Goal: Check status: Check status

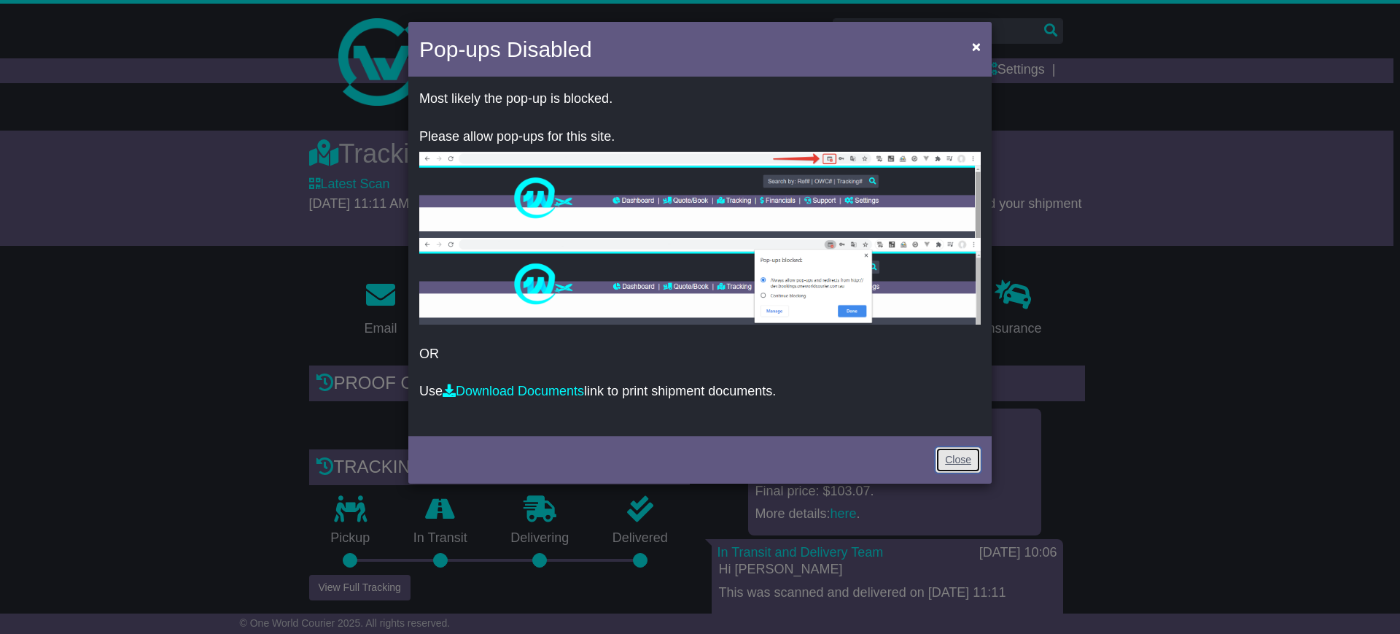
click at [955, 448] on link "Close" at bounding box center [957, 460] width 45 height 26
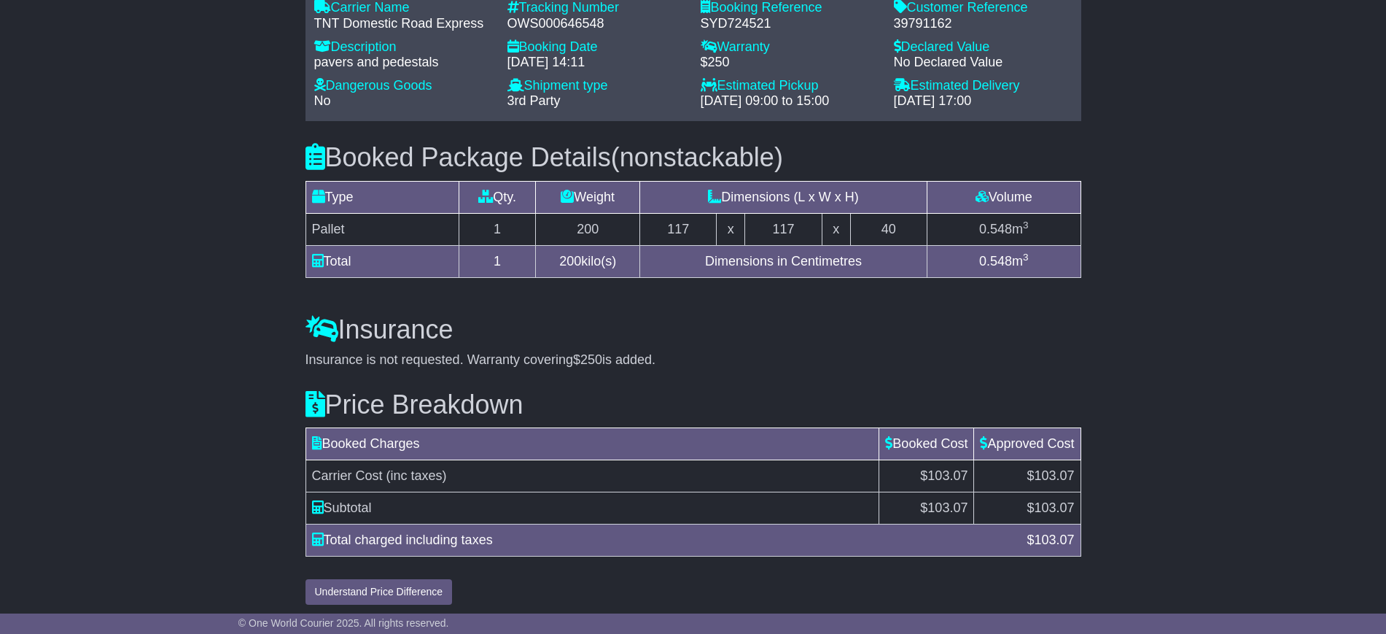
scroll to position [1193, 0]
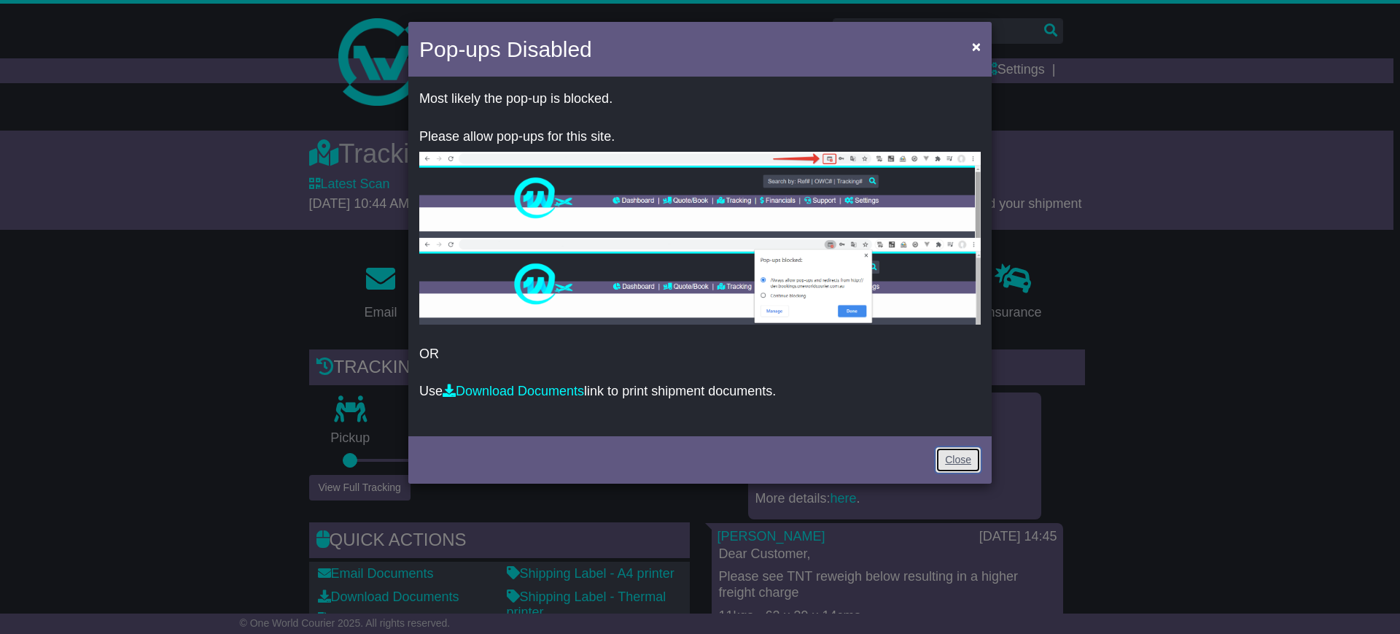
click at [961, 452] on link "Close" at bounding box center [957, 460] width 45 height 26
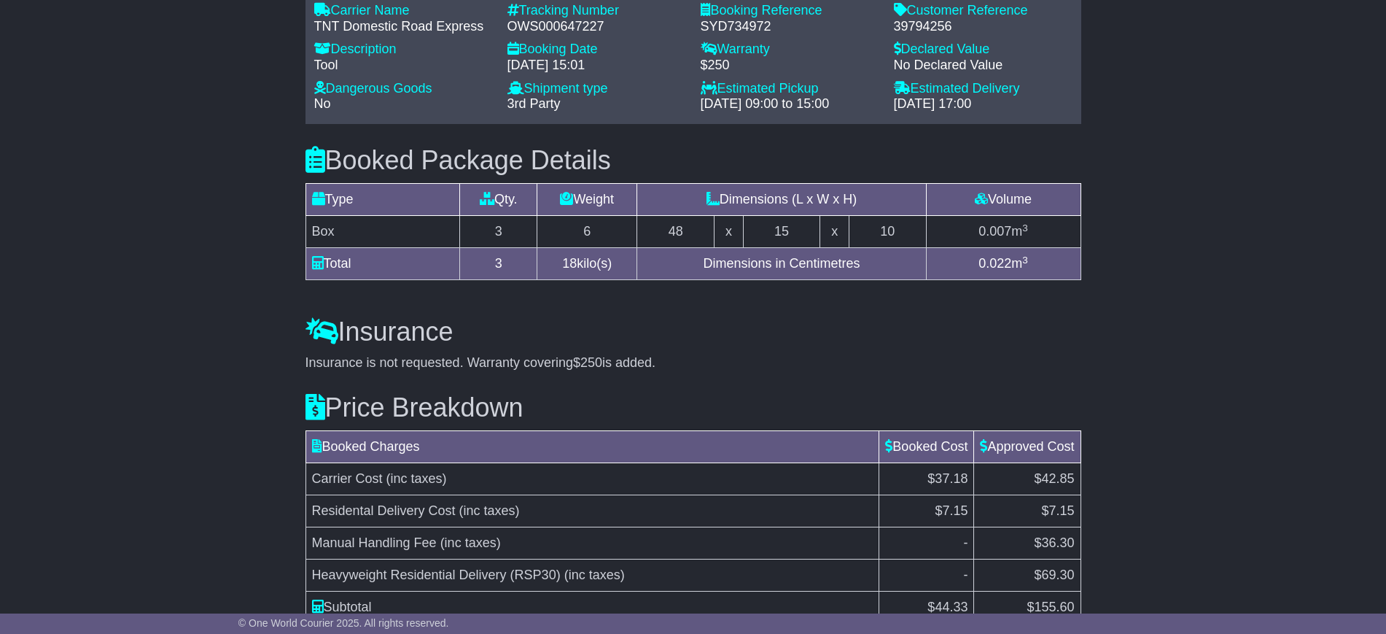
scroll to position [1242, 0]
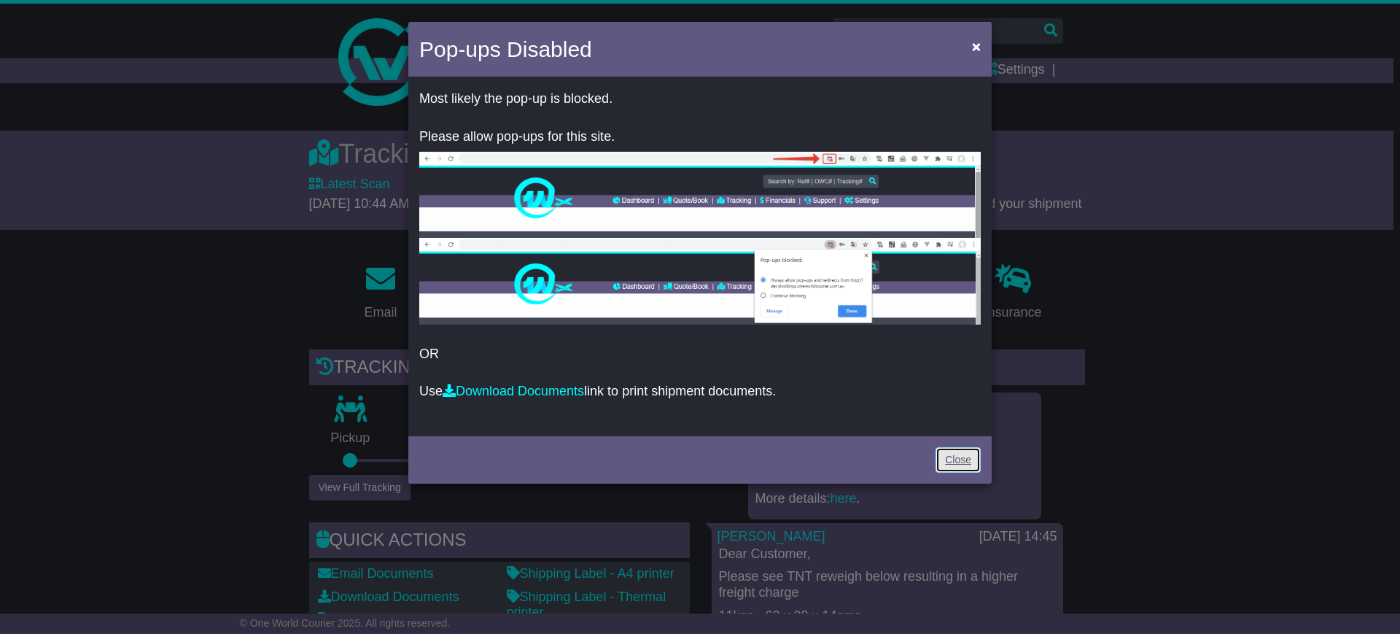
click at [946, 461] on link "Close" at bounding box center [957, 460] width 45 height 26
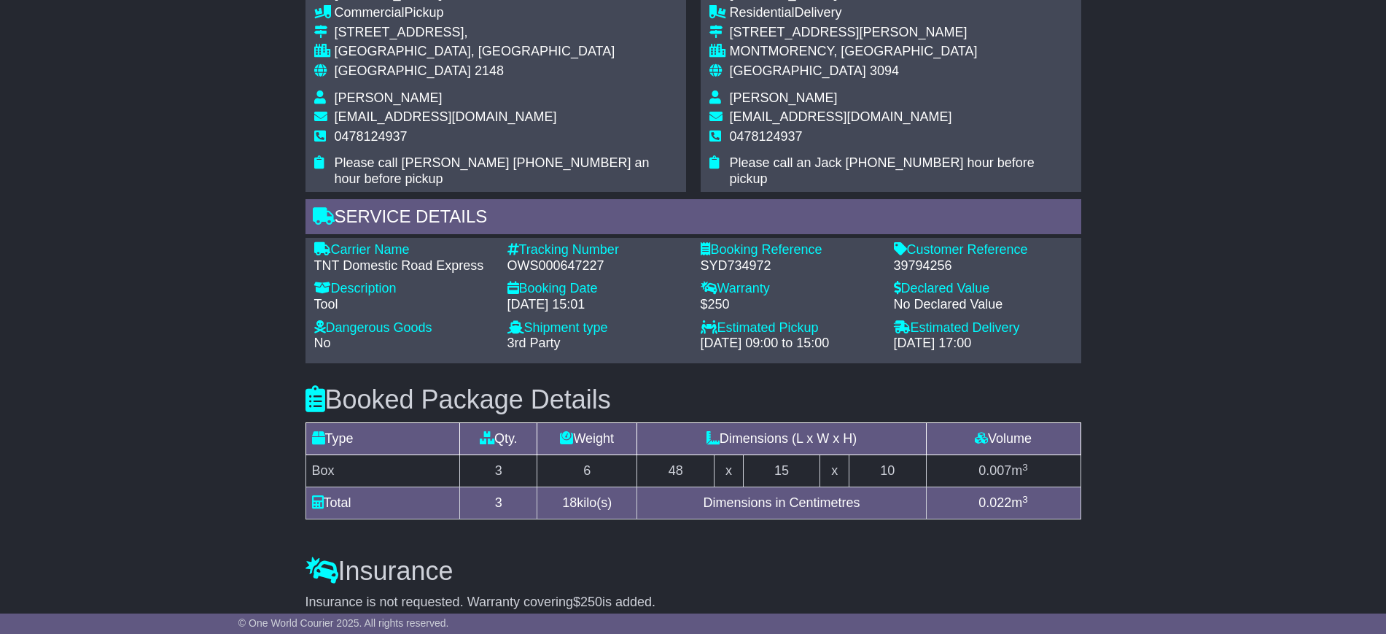
scroll to position [1242, 0]
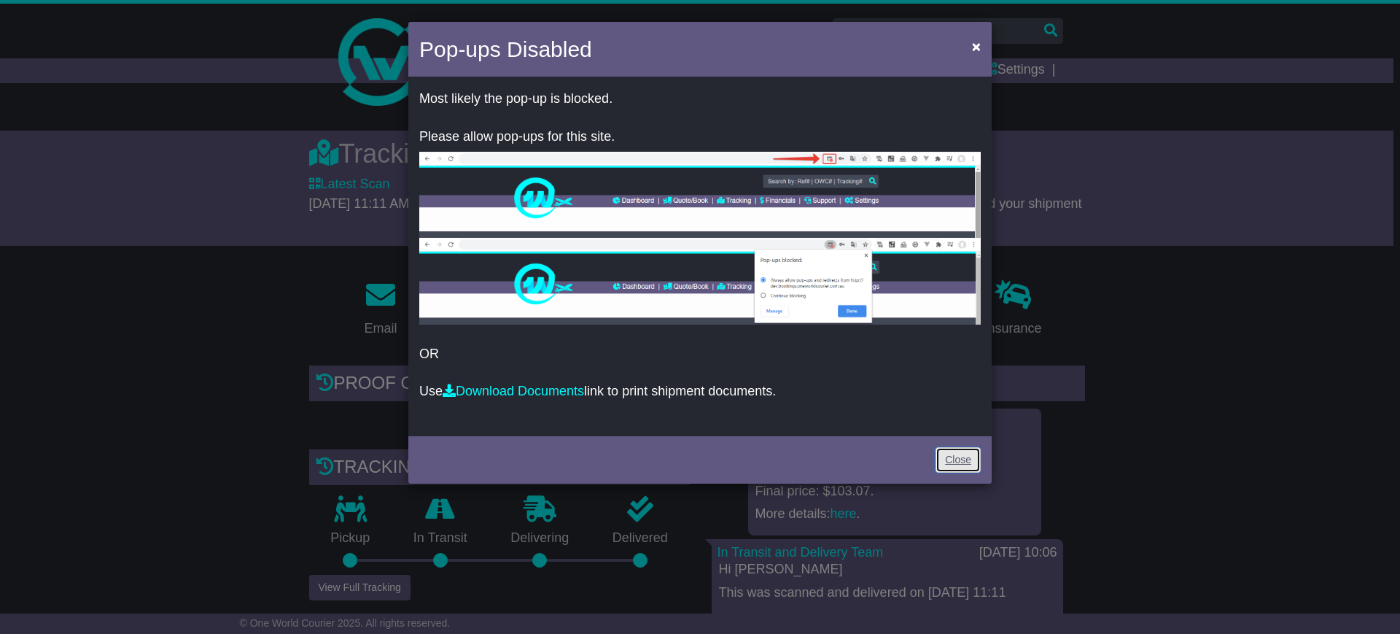
click at [944, 452] on link "Close" at bounding box center [957, 460] width 45 height 26
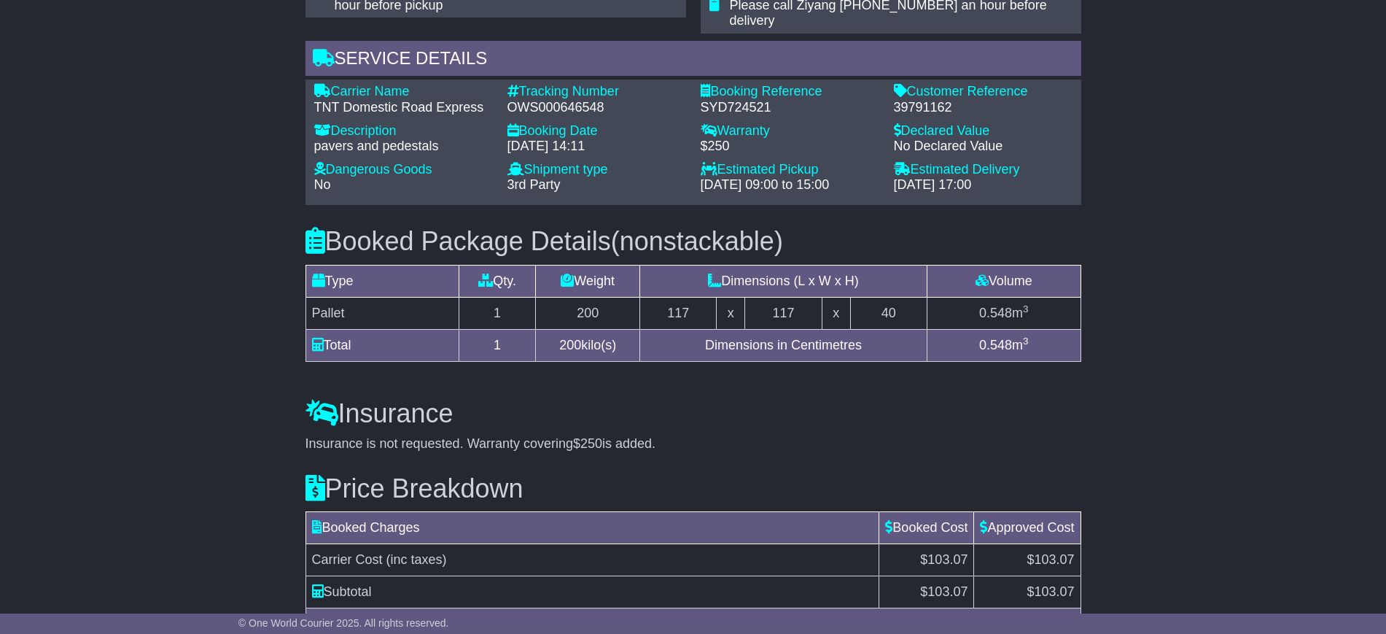
scroll to position [1193, 0]
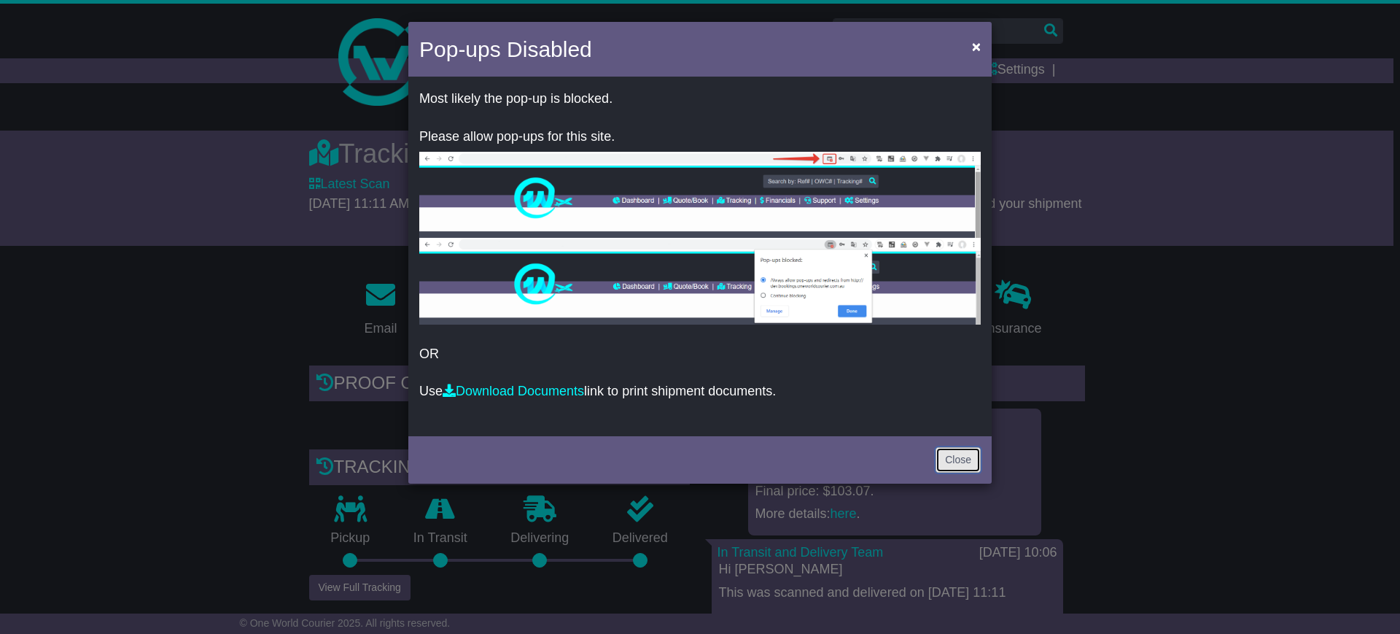
click at [948, 459] on link "Close" at bounding box center [957, 460] width 45 height 26
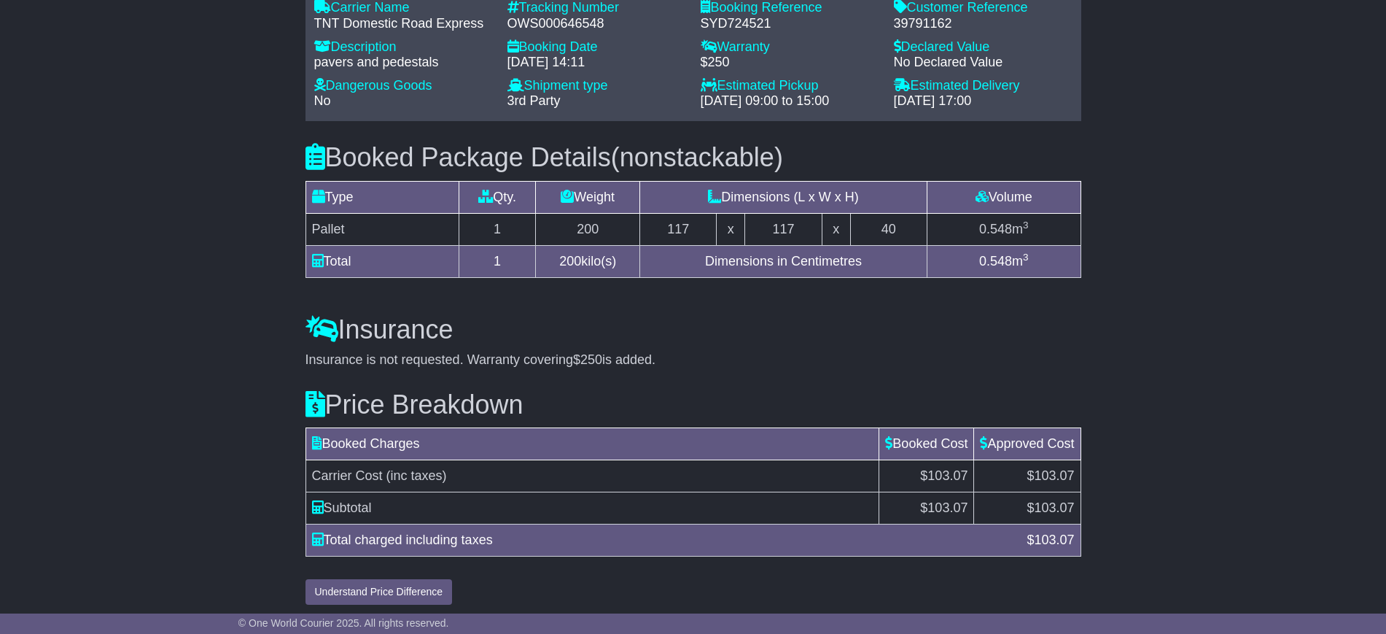
scroll to position [1193, 0]
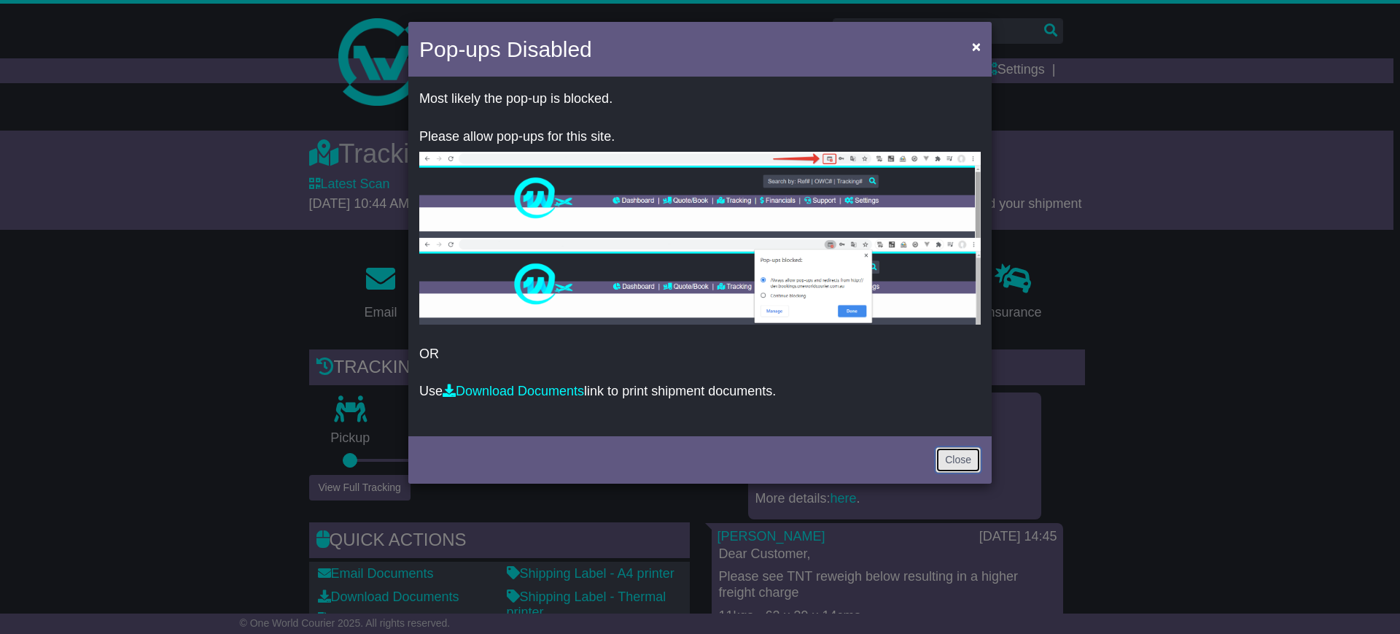
drag, startPoint x: 946, startPoint y: 458, endPoint x: 936, endPoint y: 454, distance: 10.8
click at [946, 458] on link "Close" at bounding box center [957, 460] width 45 height 26
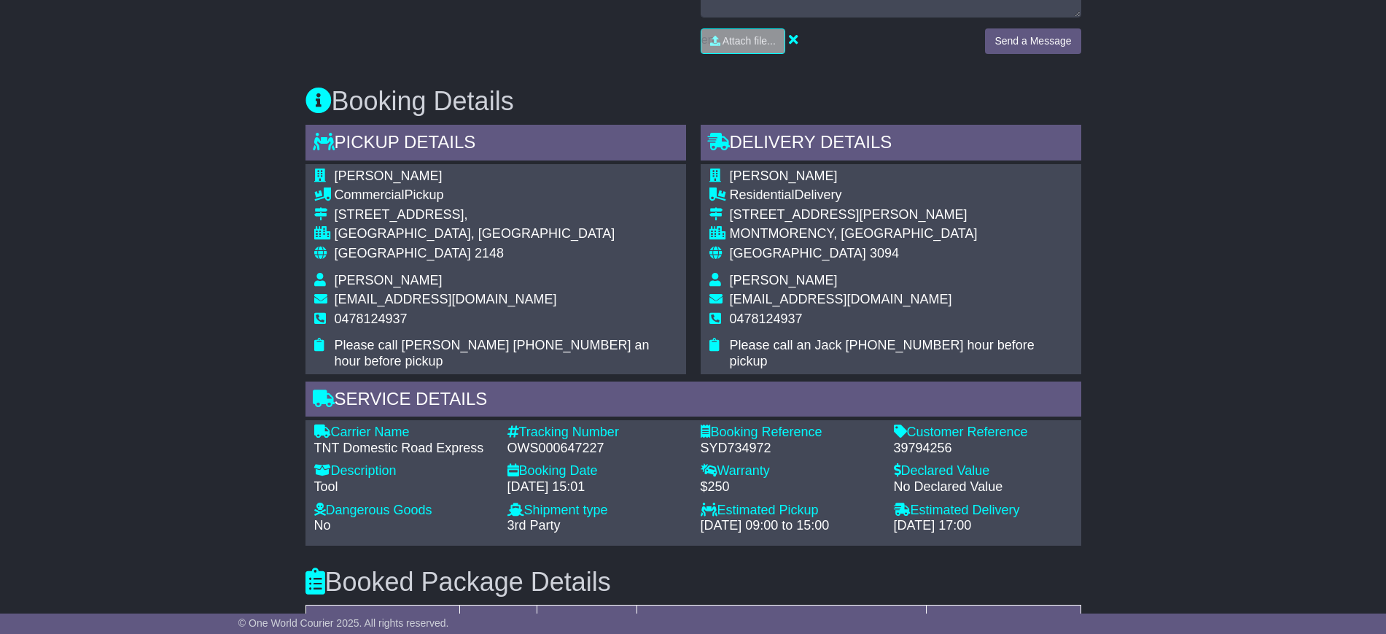
scroll to position [1242, 0]
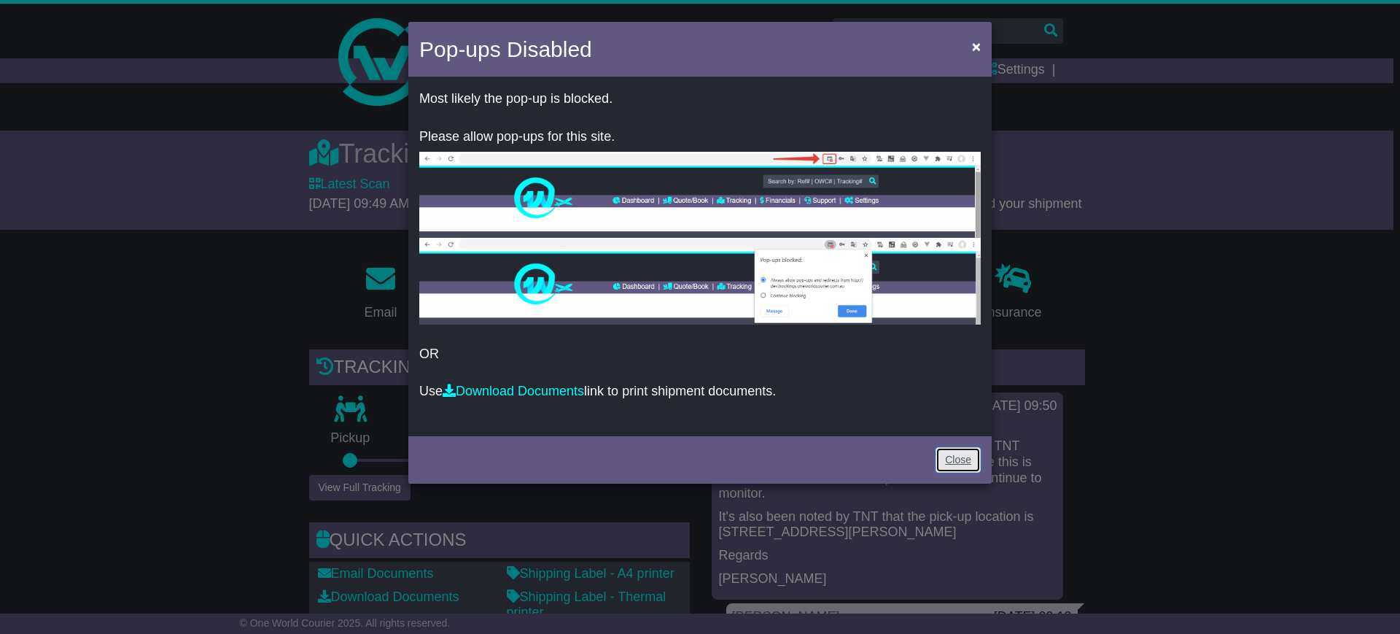
click at [943, 454] on link "Close" at bounding box center [957, 460] width 45 height 26
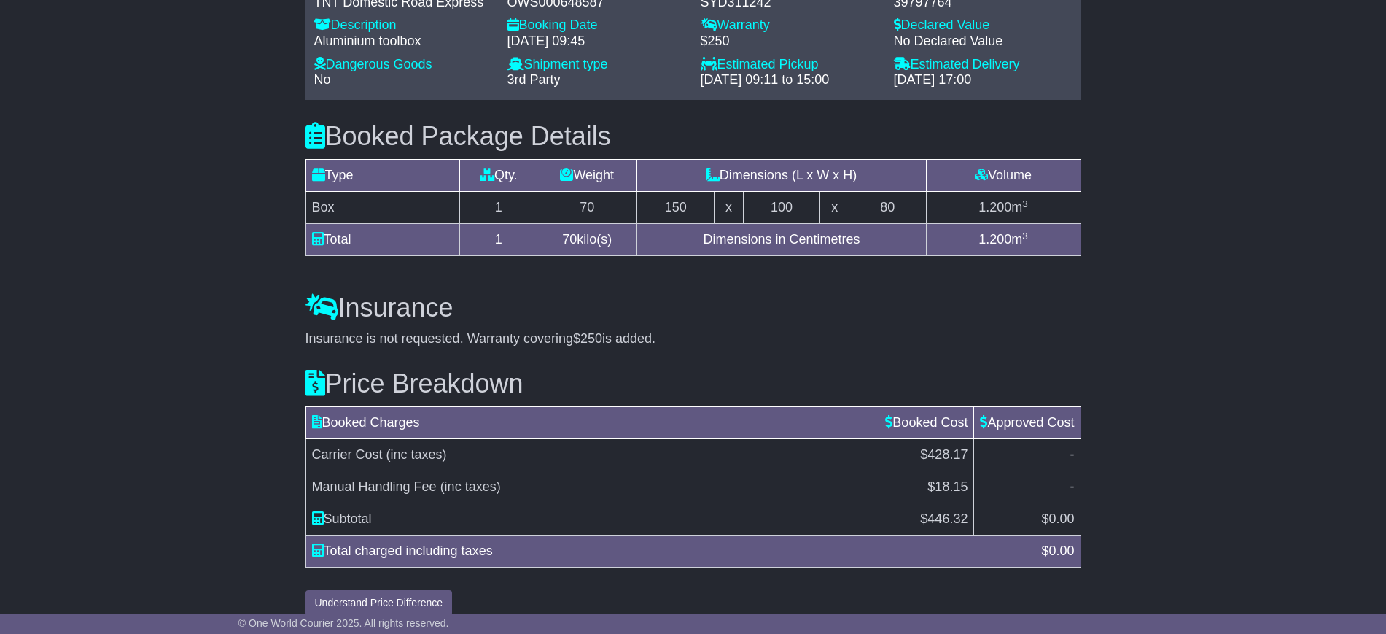
scroll to position [1177, 0]
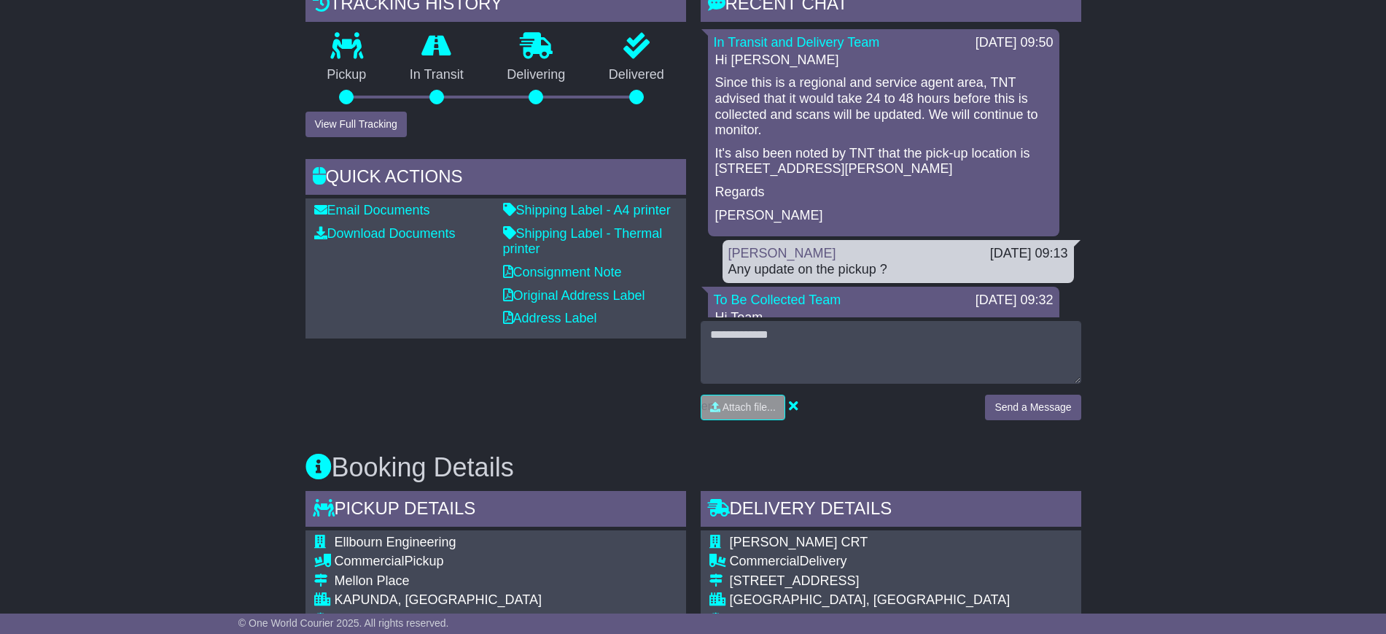
scroll to position [357, 0]
